Goal: Task Accomplishment & Management: Manage account settings

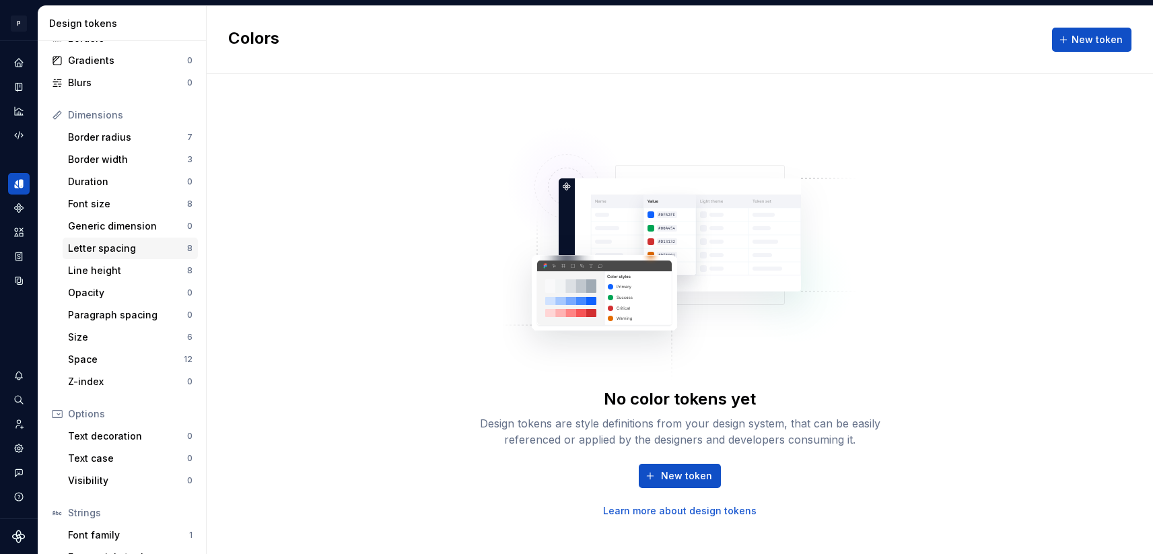
scroll to position [183, 0]
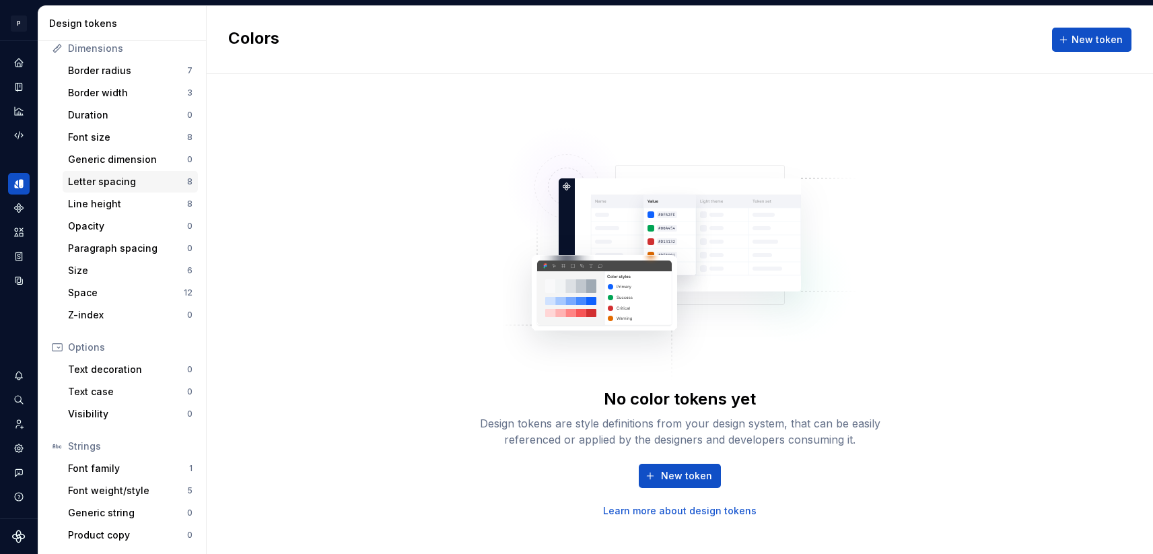
click at [155, 182] on div "Letter spacing" at bounding box center [127, 181] width 119 height 13
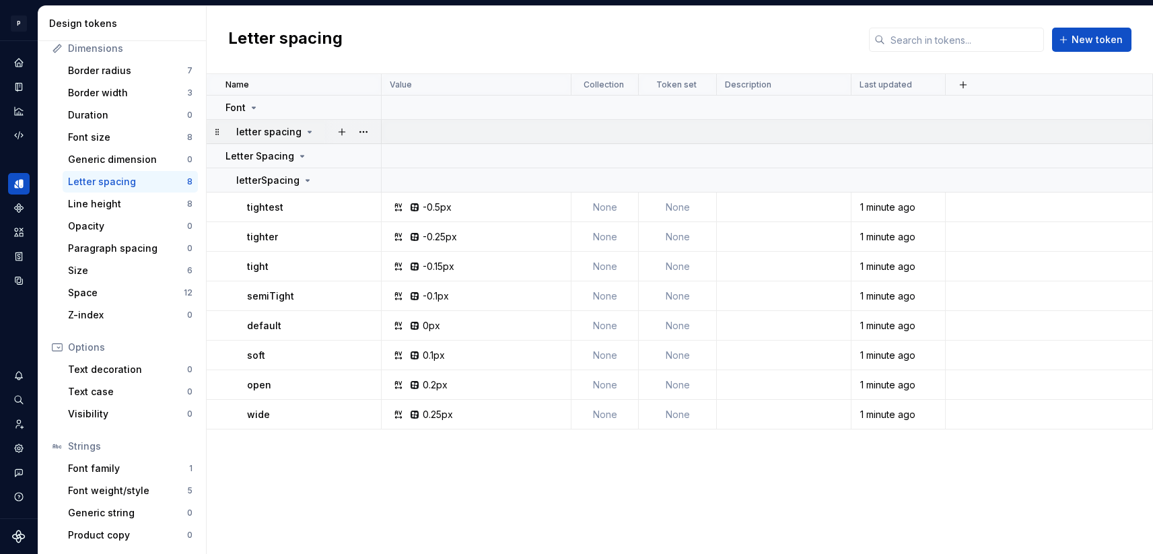
click at [270, 133] on p "letter spacing" at bounding box center [268, 131] width 65 height 13
click at [304, 133] on icon at bounding box center [309, 132] width 11 height 11
click at [252, 106] on icon at bounding box center [253, 107] width 11 height 11
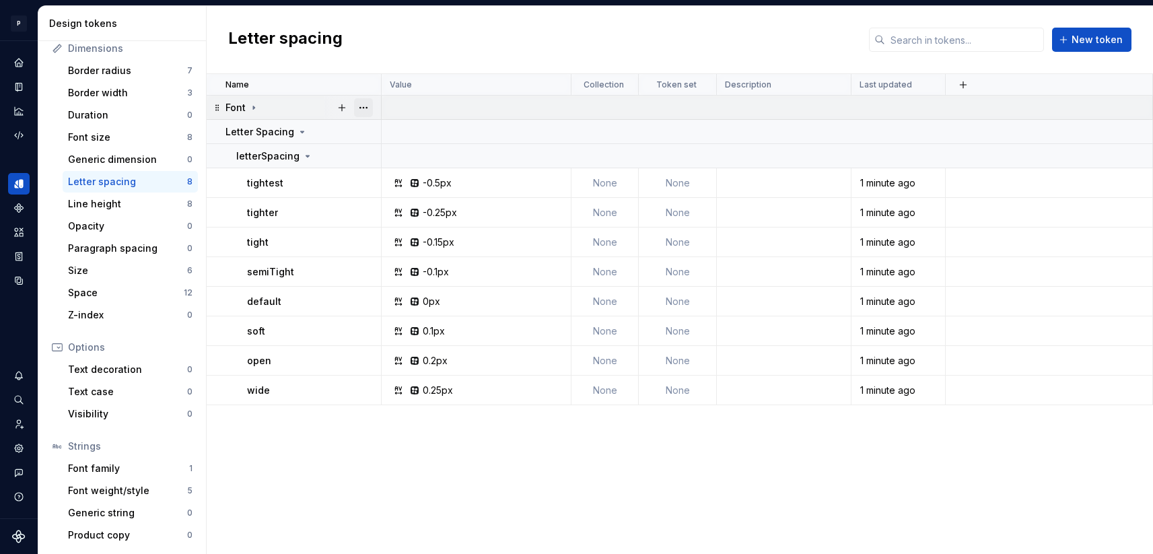
click at [365, 110] on button "button" at bounding box center [363, 107] width 19 height 19
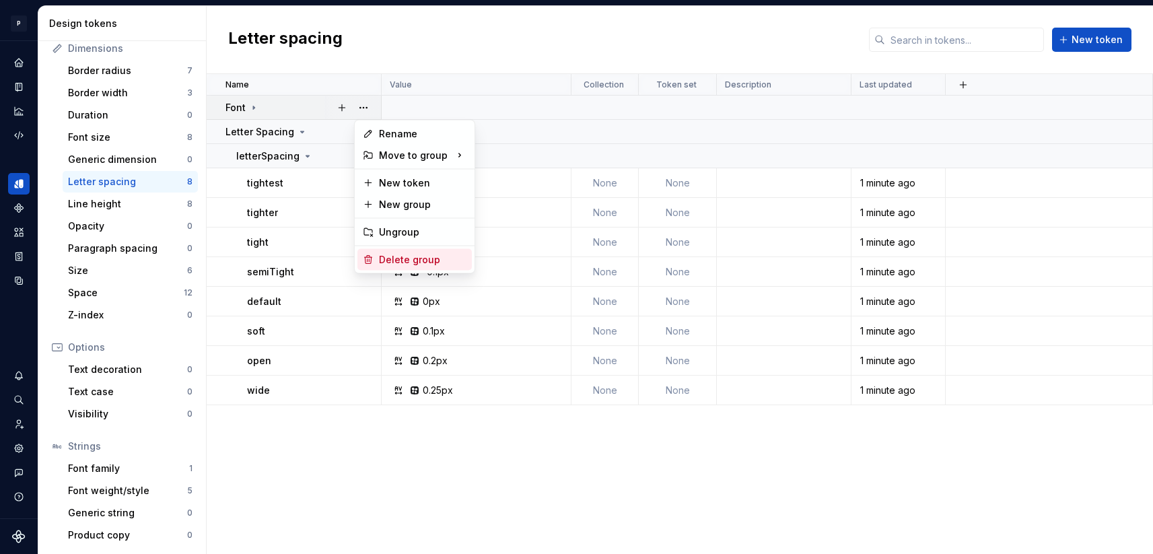
click at [395, 263] on div "Delete group" at bounding box center [422, 259] width 87 height 13
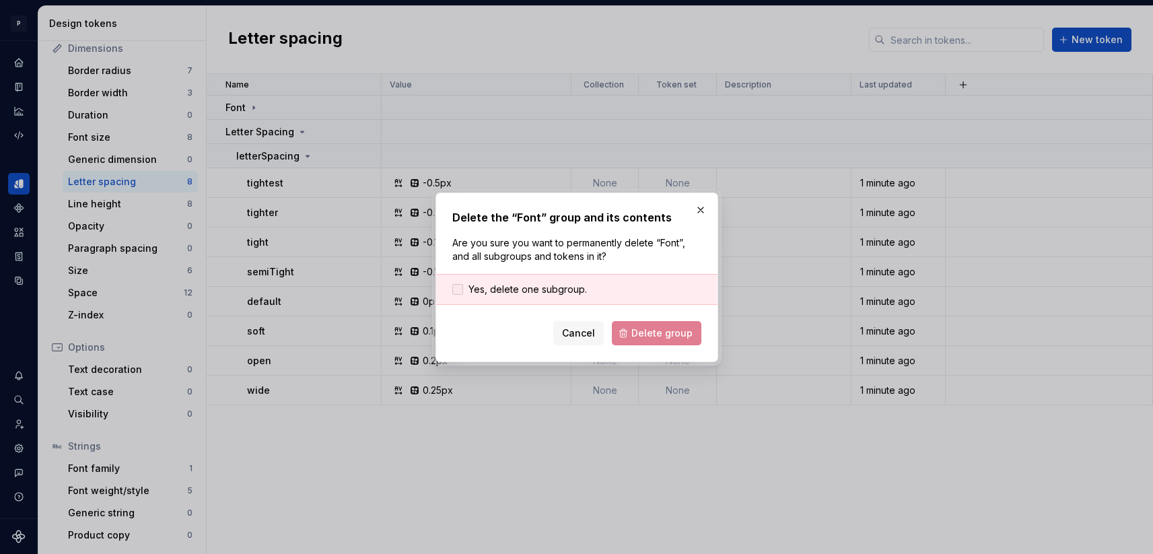
click at [540, 291] on span "Yes, delete one subgroup." at bounding box center [527, 289] width 118 height 13
click at [647, 329] on span "Delete group" at bounding box center [661, 332] width 61 height 13
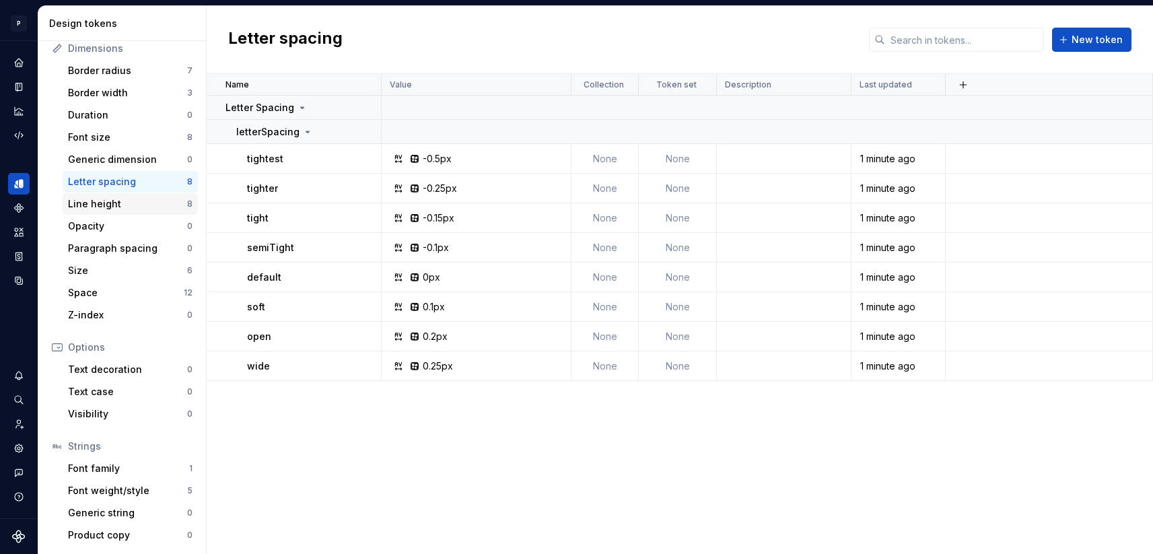
click at [170, 207] on div "Line height" at bounding box center [127, 203] width 119 height 13
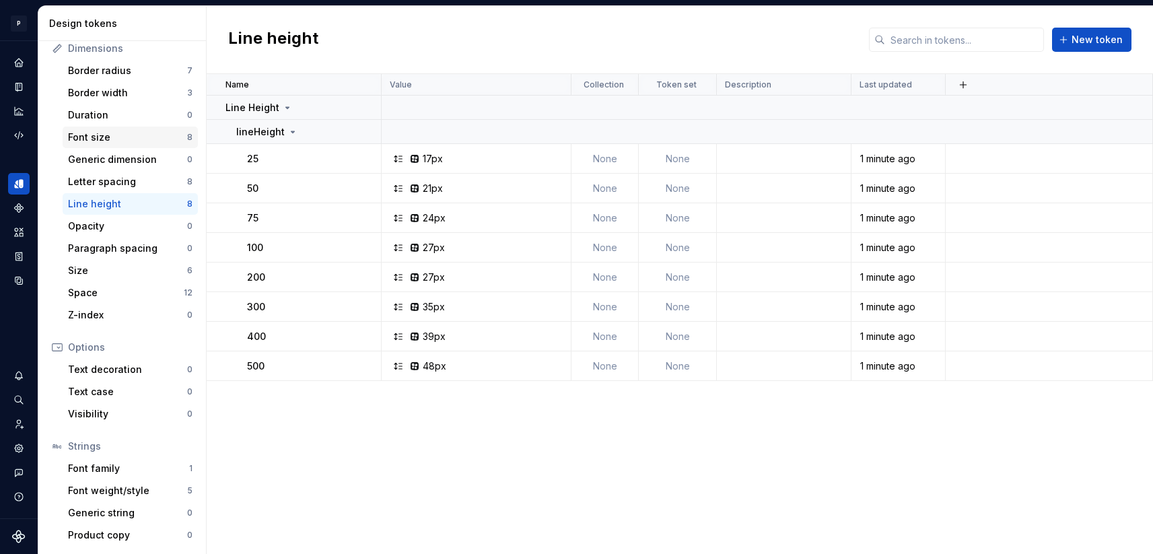
click at [164, 135] on div "Font size" at bounding box center [127, 137] width 119 height 13
click at [275, 110] on icon at bounding box center [276, 107] width 11 height 11
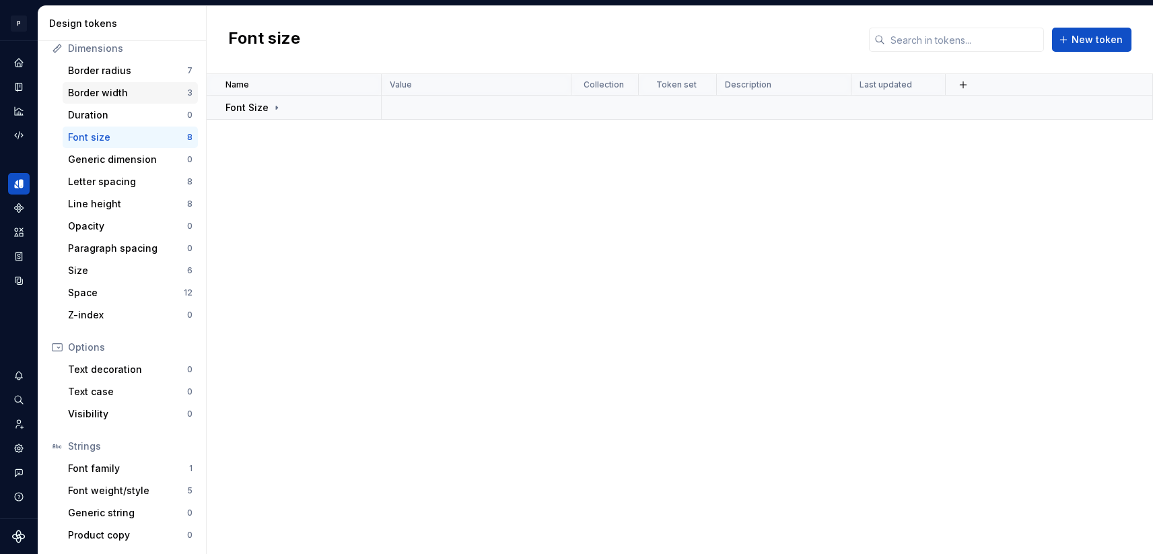
click at [174, 90] on div "Border width" at bounding box center [127, 92] width 119 height 13
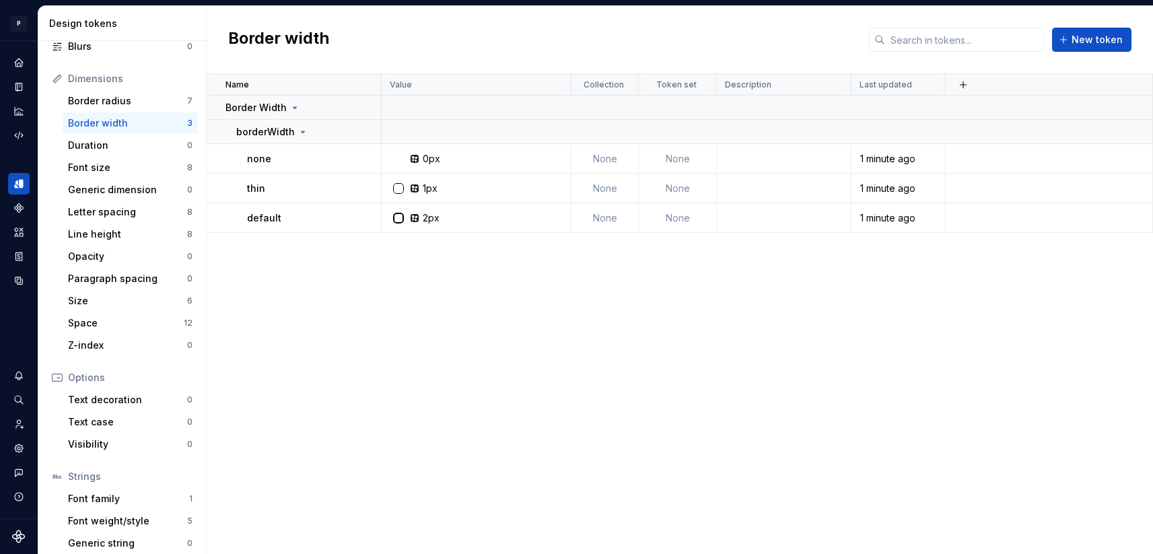
scroll to position [135, 0]
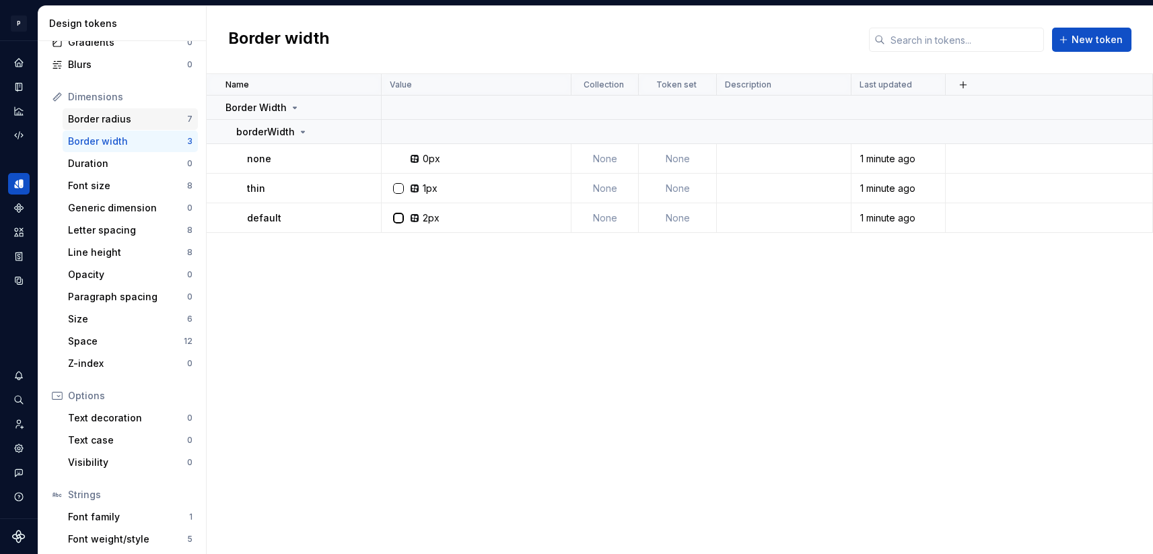
click at [142, 122] on div "Border radius" at bounding box center [127, 118] width 119 height 13
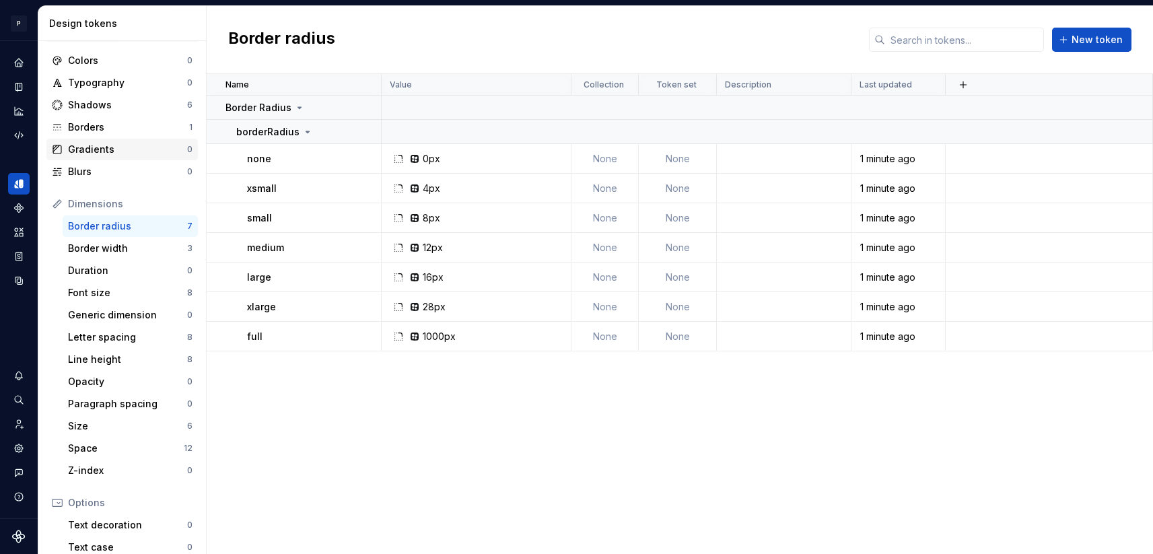
scroll to position [27, 0]
click at [151, 133] on div "Borders" at bounding box center [128, 127] width 121 height 13
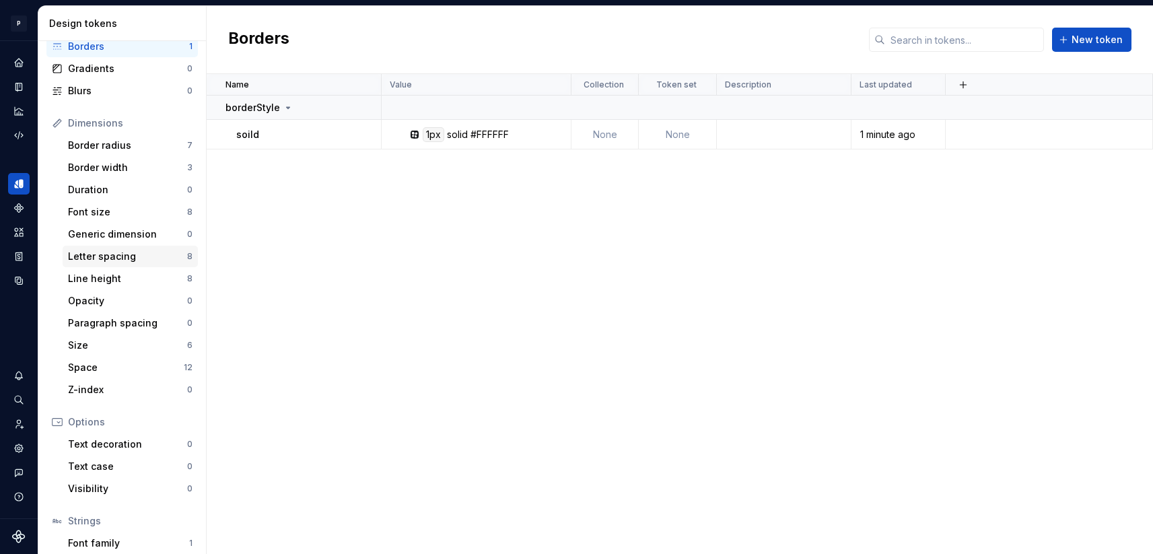
scroll to position [183, 0]
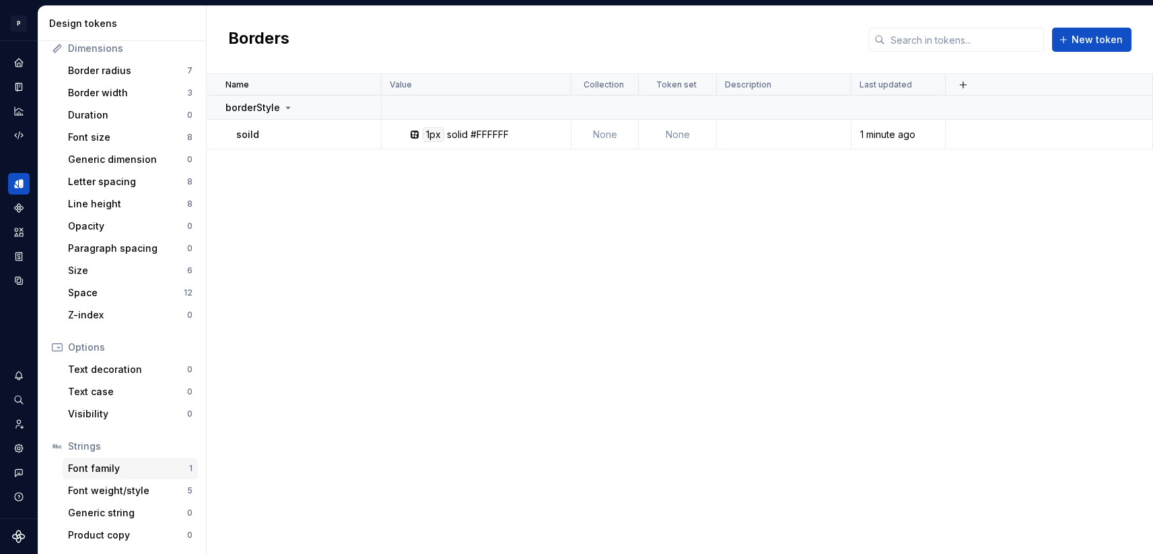
click at [105, 464] on div "Font family" at bounding box center [128, 468] width 121 height 13
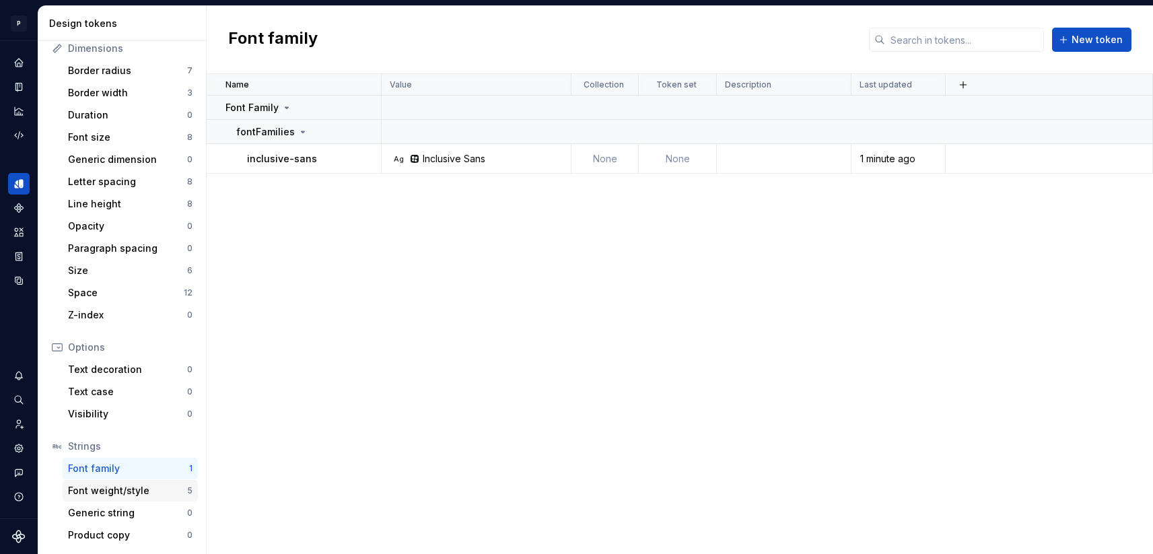
click at [108, 489] on div "Font weight/style" at bounding box center [127, 490] width 119 height 13
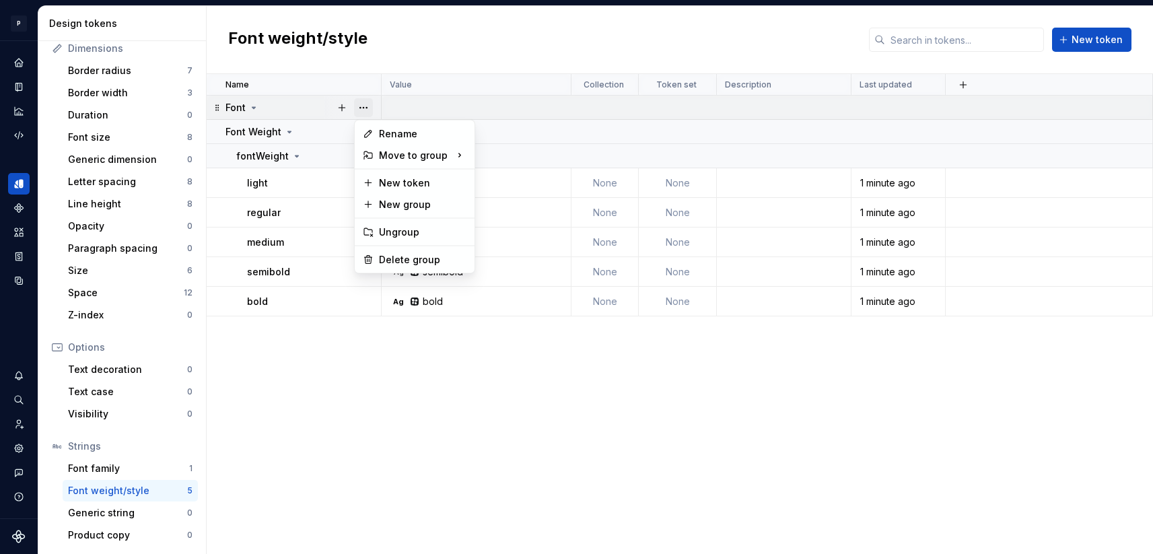
click at [369, 108] on button "button" at bounding box center [363, 107] width 19 height 19
click at [391, 256] on div "Delete group" at bounding box center [422, 259] width 87 height 13
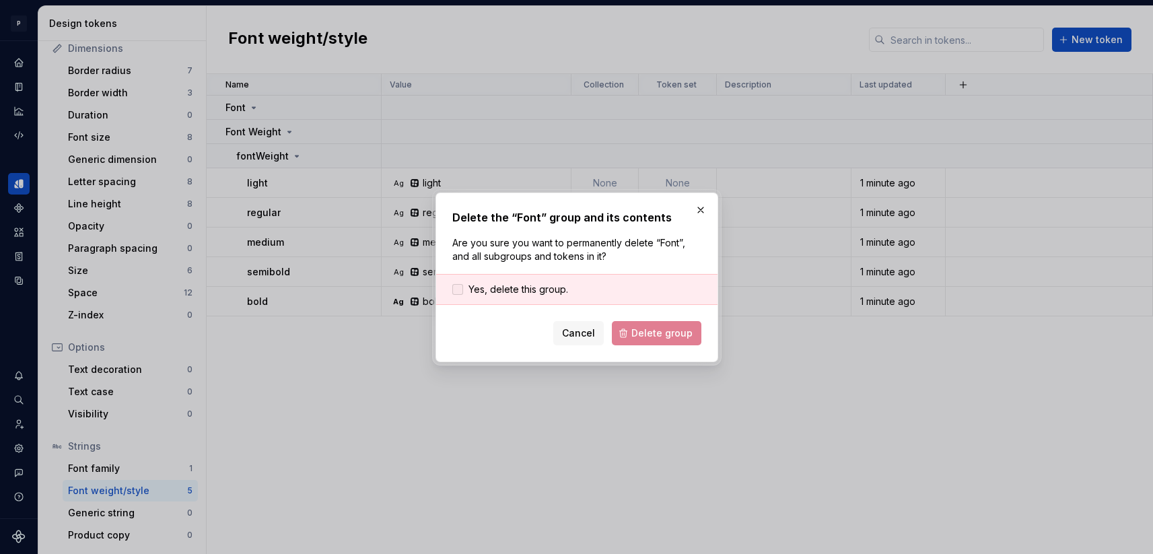
click at [526, 287] on span "Yes, delete this group." at bounding box center [518, 289] width 100 height 13
click at [649, 339] on button "Delete group" at bounding box center [657, 333] width 90 height 24
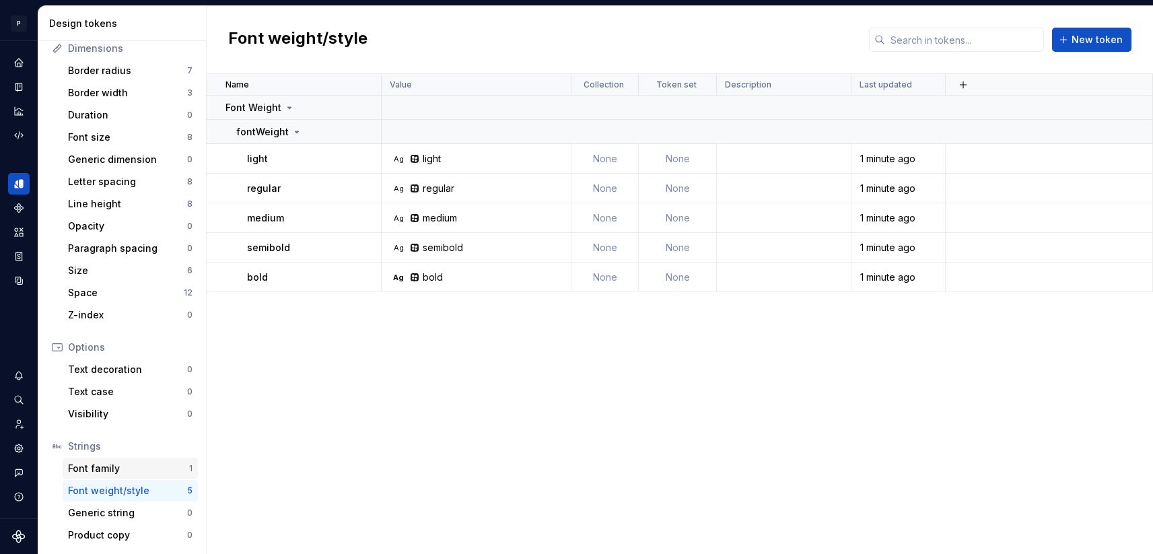
click at [127, 468] on div "Font family" at bounding box center [128, 468] width 121 height 13
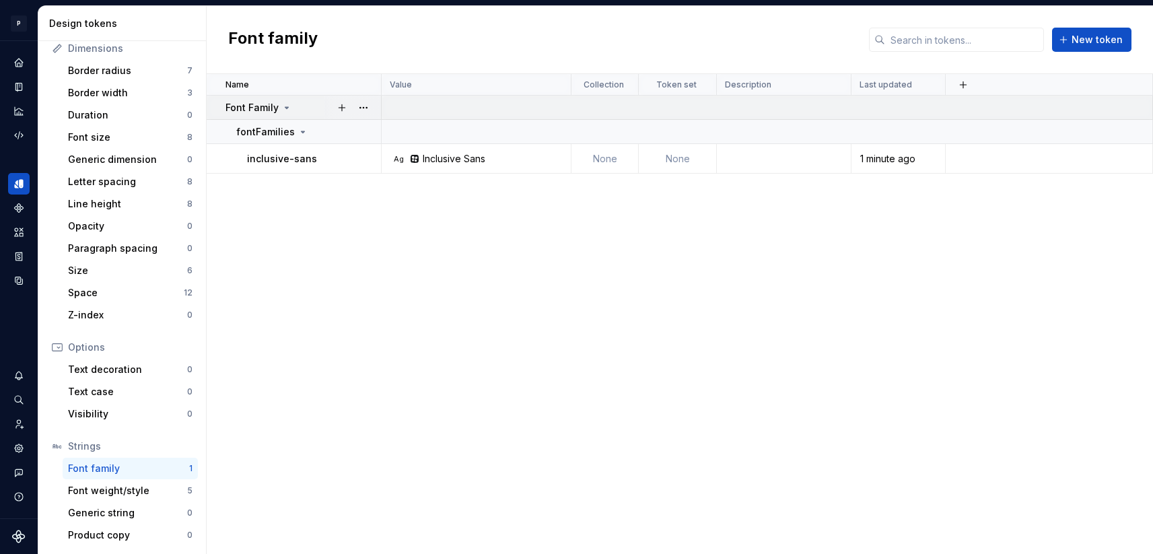
click at [286, 108] on icon at bounding box center [286, 107] width 11 height 11
click at [365, 104] on button "button" at bounding box center [363, 107] width 19 height 19
click at [304, 311] on html "P Lumina V Design system data Design tokens All tokens Collections Colors 0 Typ…" at bounding box center [576, 277] width 1153 height 554
click at [122, 493] on div "Font weight/style" at bounding box center [127, 490] width 119 height 13
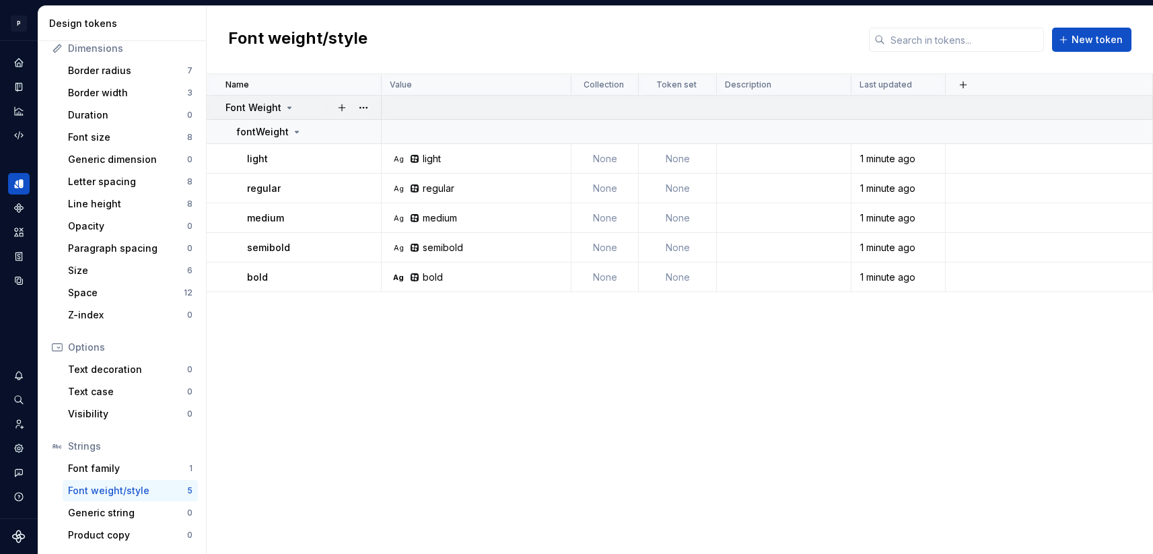
click at [288, 110] on icon at bounding box center [289, 107] width 11 height 11
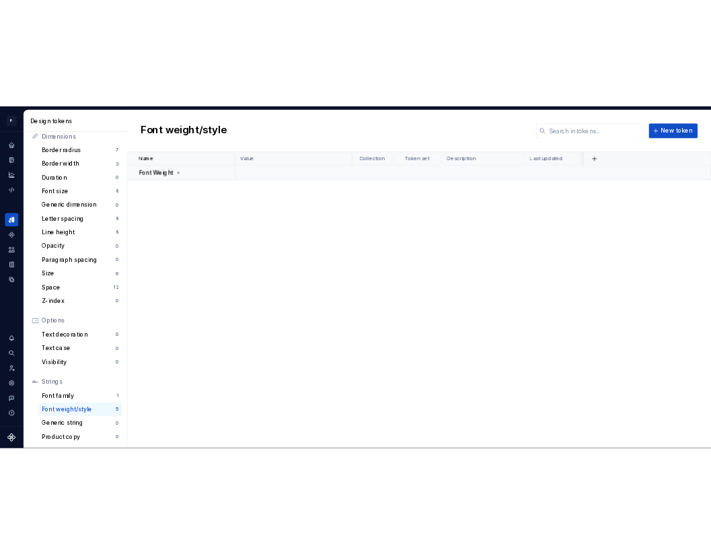
scroll to position [183, 0]
